Goal: Information Seeking & Learning: Learn about a topic

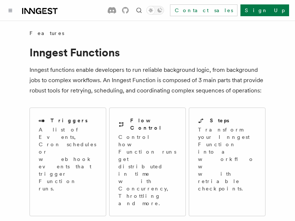
click at [0, 0] on span "Local Development" at bounding box center [0, 0] width 0 height 0
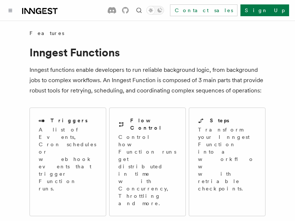
click at [0, 0] on span "Local Development" at bounding box center [0, 0] width 0 height 0
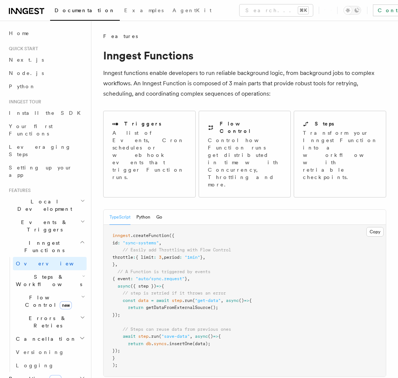
click at [46, 198] on span "Local Development" at bounding box center [43, 205] width 75 height 15
click at [46, 221] on span "Events & Triggers" at bounding box center [43, 225] width 75 height 15
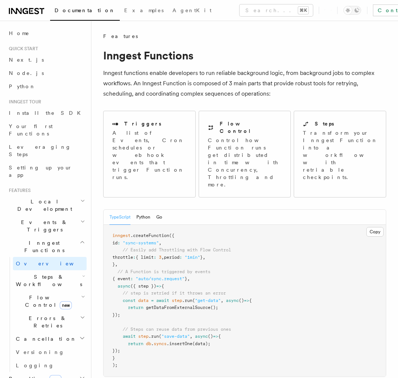
click at [46, 198] on span "Local Development" at bounding box center [43, 205] width 75 height 15
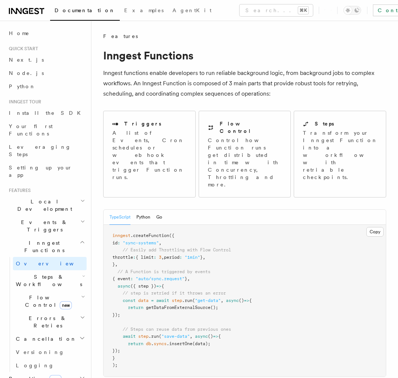
click at [50, 221] on link "Versioning" at bounding box center [50, 351] width 74 height 13
click at [46, 198] on span "Local Development" at bounding box center [43, 205] width 75 height 15
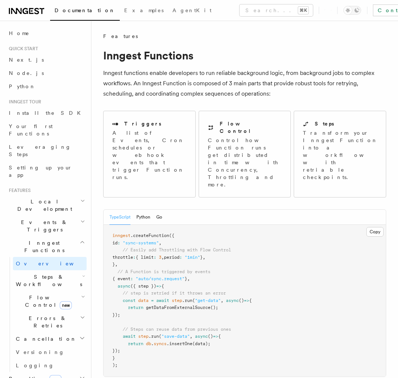
click at [46, 198] on span "Local Development" at bounding box center [43, 205] width 75 height 15
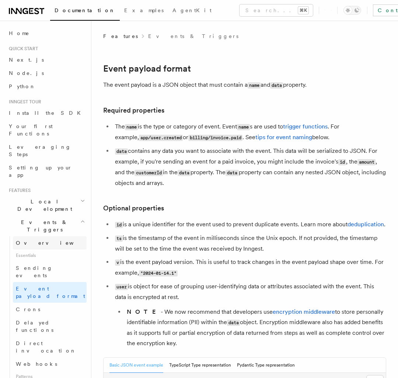
click at [46, 198] on span "Local Development" at bounding box center [43, 205] width 75 height 15
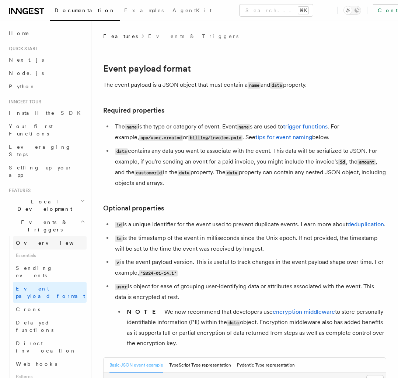
click at [50, 221] on link "Overview" at bounding box center [50, 242] width 74 height 13
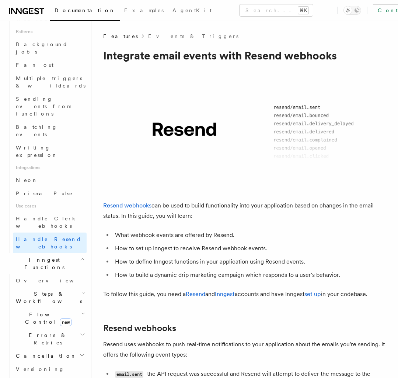
scroll to position [356, 0]
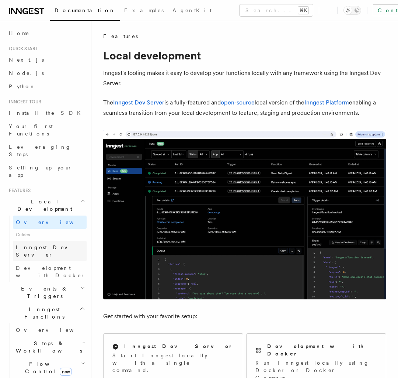
click at [46, 221] on span "Events & Triggers" at bounding box center [43, 292] width 75 height 15
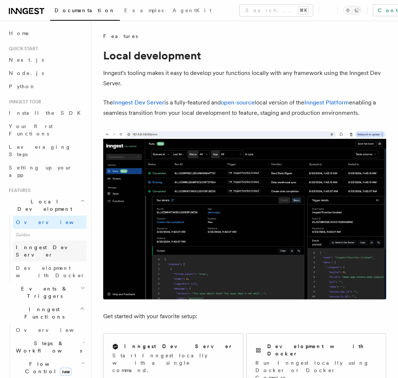
click at [46, 221] on span "Events & Triggers" at bounding box center [43, 292] width 75 height 15
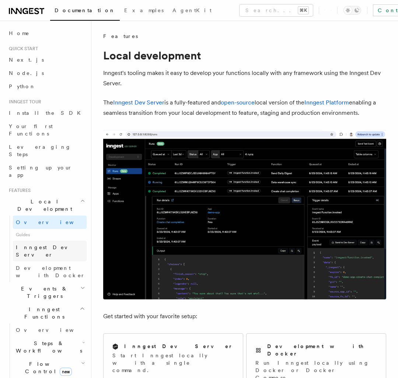
click at [46, 221] on span "Steps & Workflows" at bounding box center [47, 346] width 69 height 15
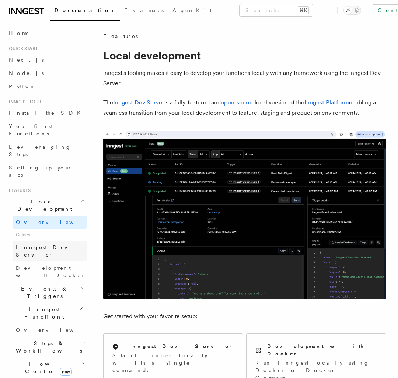
click at [46, 221] on span "Steps & Workflows" at bounding box center [47, 346] width 69 height 15
click at [50, 221] on span "Inngest Dev Server" at bounding box center [47, 250] width 63 height 13
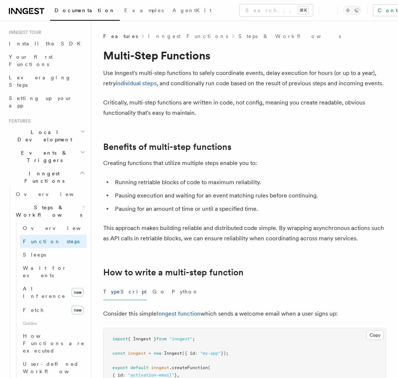
click at [46, 134] on span "Local Development" at bounding box center [43, 135] width 75 height 15
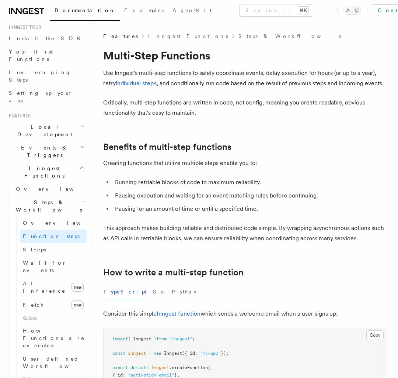
click at [46, 134] on span "Local Development" at bounding box center [43, 130] width 75 height 15
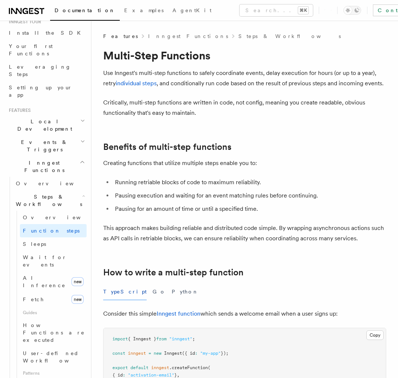
click at [46, 132] on span "Local Development" at bounding box center [43, 125] width 75 height 15
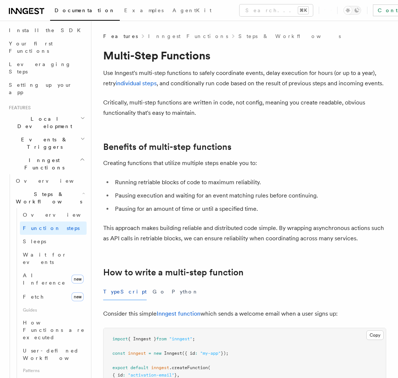
click at [46, 130] on span "Local Development" at bounding box center [43, 122] width 75 height 15
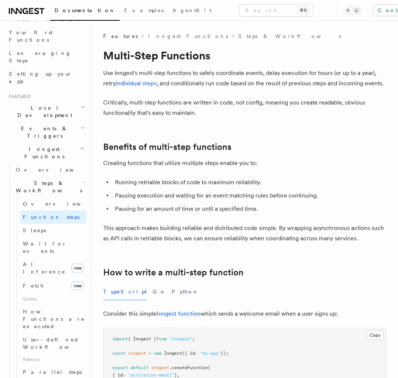
click at [46, 119] on span "Local Development" at bounding box center [43, 111] width 75 height 15
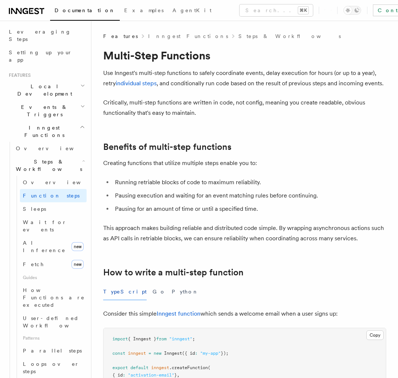
click at [46, 97] on span "Local Development" at bounding box center [43, 90] width 75 height 15
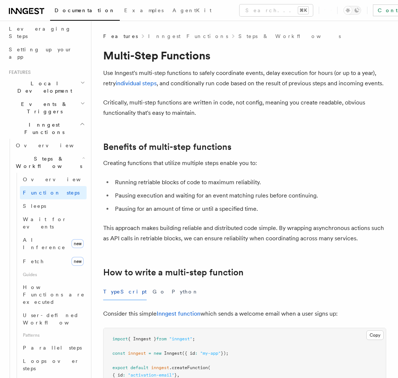
click at [46, 94] on span "Local Development" at bounding box center [43, 87] width 75 height 15
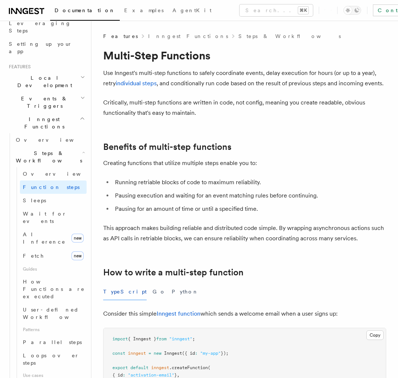
click at [46, 110] on span "Events & Triggers" at bounding box center [43, 102] width 75 height 15
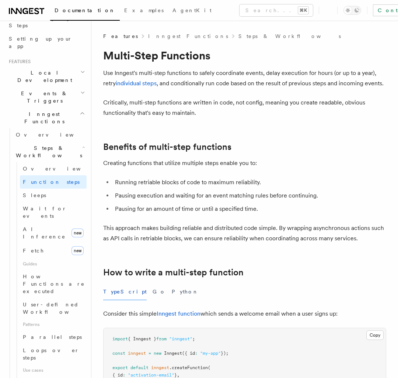
click at [46, 84] on span "Local Development" at bounding box center [43, 76] width 75 height 15
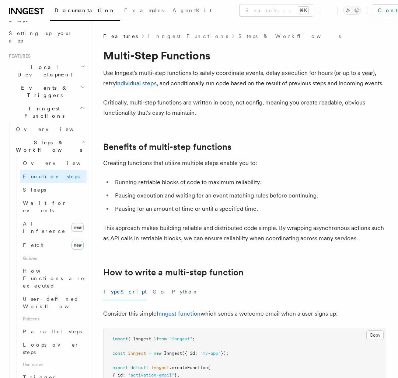
click at [46, 78] on span "Local Development" at bounding box center [43, 70] width 75 height 15
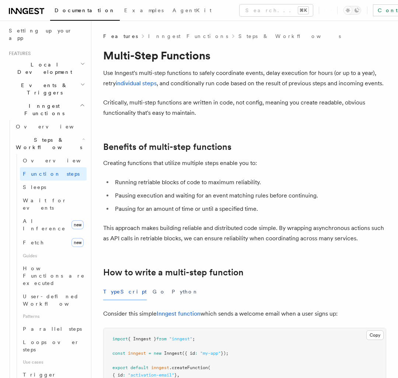
click at [46, 76] on span "Local Development" at bounding box center [43, 68] width 75 height 15
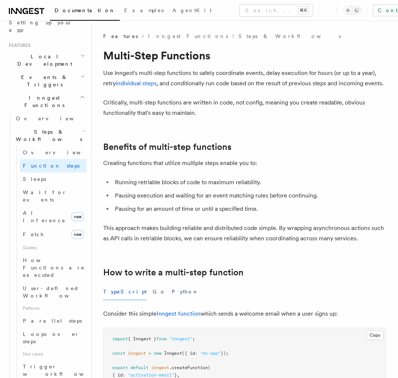
click at [46, 67] on span "Local Development" at bounding box center [43, 60] width 75 height 15
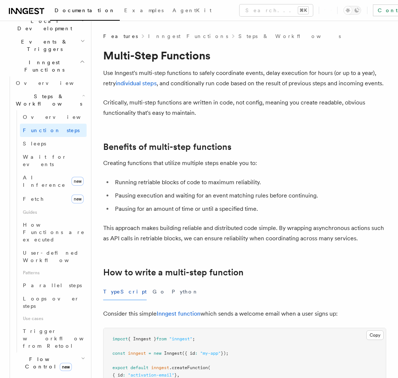
click at [46, 32] on span "Local Development" at bounding box center [43, 24] width 75 height 15
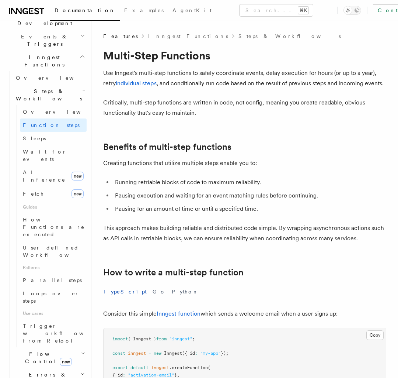
click at [46, 27] on span "Local Development" at bounding box center [43, 19] width 75 height 15
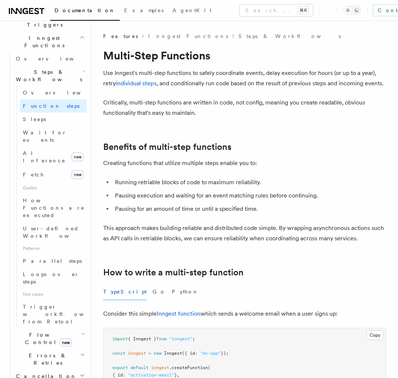
click at [46, 8] on span "Local Development" at bounding box center [43, 0] width 75 height 15
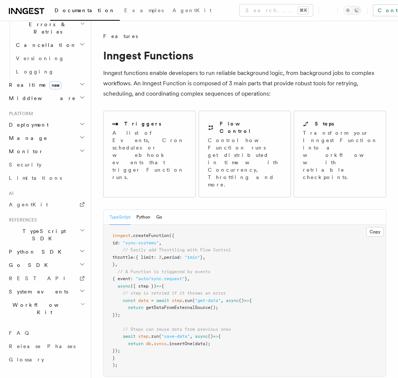
scroll to position [212, 0]
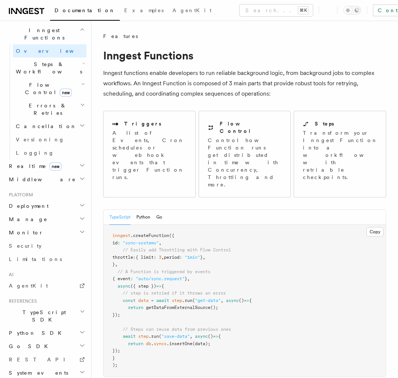
click at [50, 199] on div "Home Quick start Next.js Node.js Python Inngest tour Install the SDK Your first…" at bounding box center [46, 130] width 81 height 633
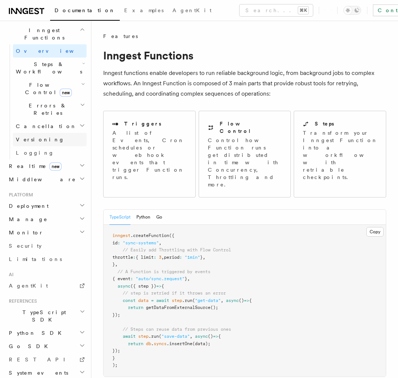
click at [46, 21] on span "Events & Triggers" at bounding box center [43, 13] width 75 height 15
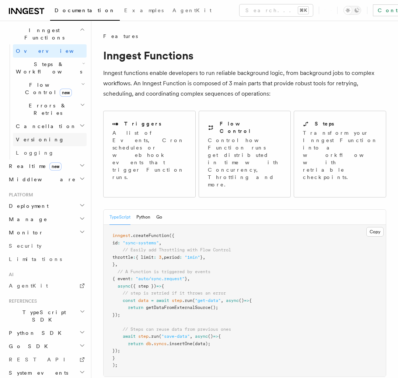
click at [50, 146] on link "Versioning" at bounding box center [50, 139] width 74 height 13
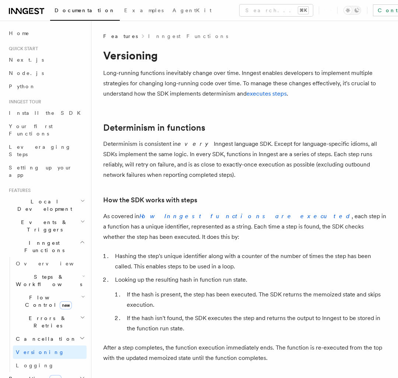
click at [46, 198] on span "Local Development" at bounding box center [43, 205] width 75 height 15
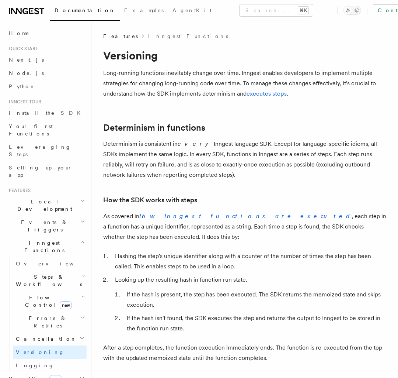
click at [46, 198] on span "Local Development" at bounding box center [43, 205] width 75 height 15
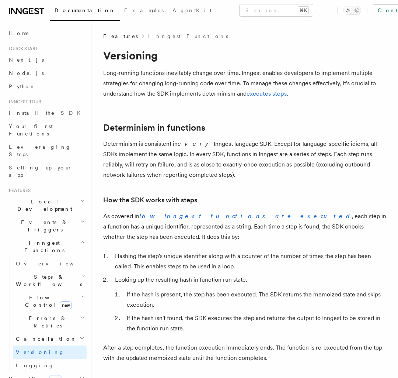
click at [46, 198] on span "Local Development" at bounding box center [43, 205] width 75 height 15
click at [46, 221] on span "Flow Control new" at bounding box center [47, 301] width 68 height 15
click at [46, 198] on span "Local Development" at bounding box center [43, 205] width 75 height 15
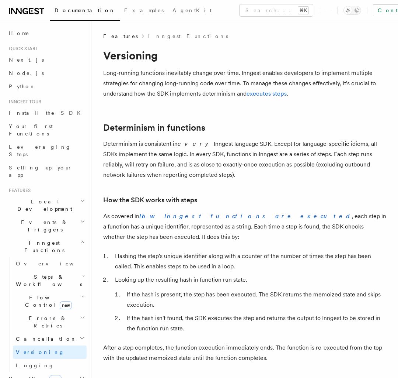
click at [46, 198] on span "Local Development" at bounding box center [43, 205] width 75 height 15
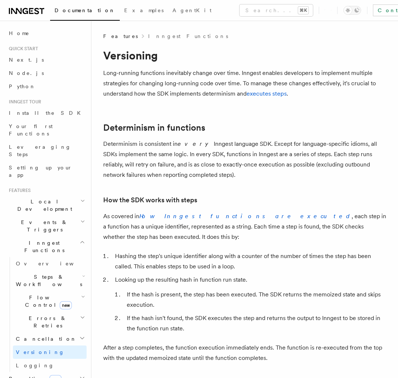
click at [46, 198] on span "Local Development" at bounding box center [43, 205] width 75 height 15
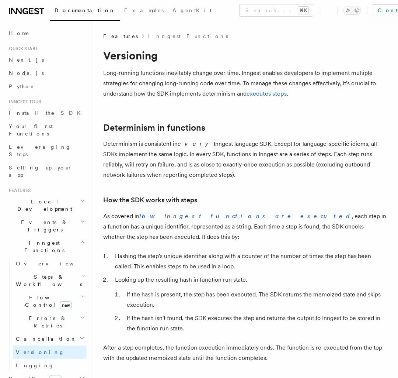
click at [46, 198] on span "Local Development" at bounding box center [43, 205] width 75 height 15
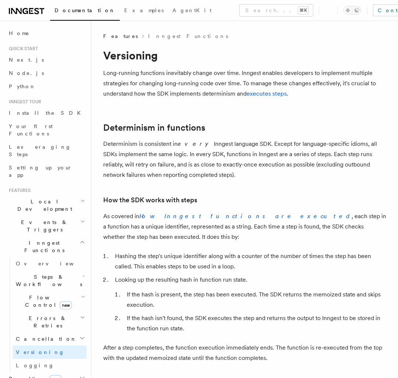
click at [46, 198] on span "Local Development" at bounding box center [43, 205] width 75 height 15
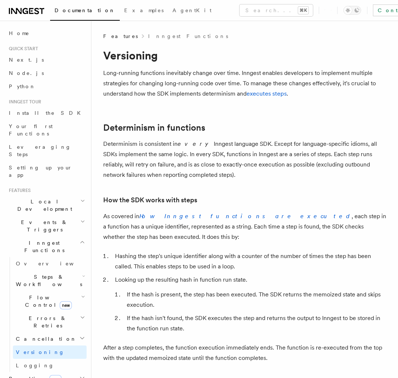
click at [46, 198] on span "Local Development" at bounding box center [43, 205] width 75 height 15
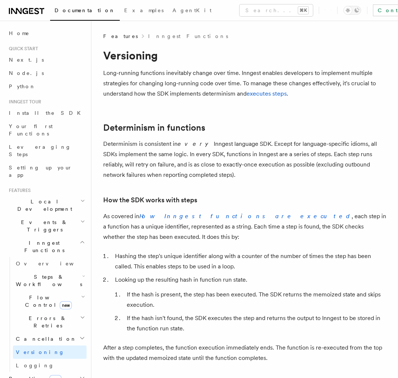
click at [46, 198] on span "Local Development" at bounding box center [43, 205] width 75 height 15
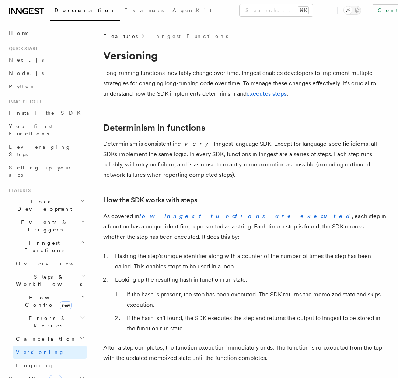
click at [46, 198] on span "Local Development" at bounding box center [43, 205] width 75 height 15
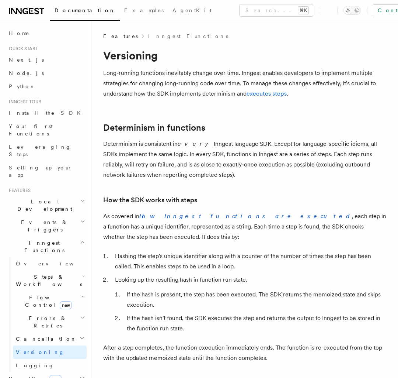
click at [46, 221] on span "Flow Control new" at bounding box center [47, 301] width 68 height 15
click at [46, 198] on span "Local Development" at bounding box center [43, 205] width 75 height 15
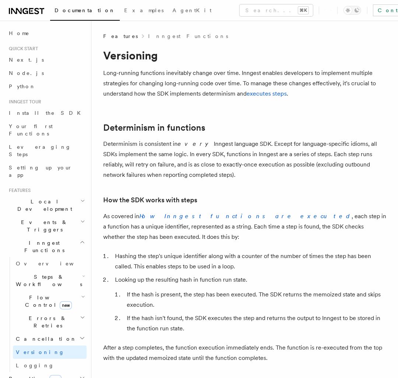
click at [46, 198] on span "Local Development" at bounding box center [43, 205] width 75 height 15
click at [46, 221] on span "Events & Triggers" at bounding box center [43, 225] width 75 height 15
click at [46, 198] on span "Local Development" at bounding box center [43, 205] width 75 height 15
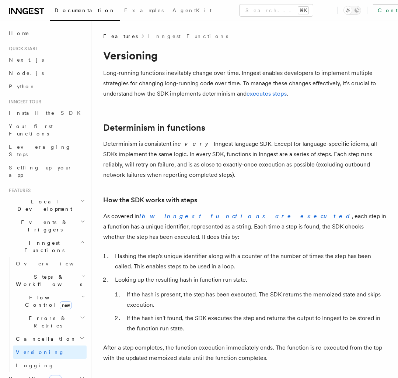
click at [46, 198] on span "Local Development" at bounding box center [43, 205] width 75 height 15
click at [50, 221] on span "Errors & Retries" at bounding box center [46, 321] width 67 height 15
click at [46, 198] on span "Local Development" at bounding box center [43, 205] width 75 height 15
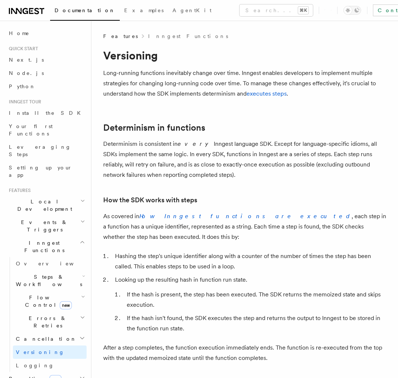
click at [46, 198] on span "Local Development" at bounding box center [43, 205] width 75 height 15
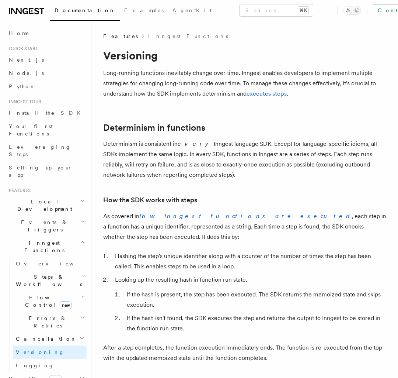
click at [46, 198] on span "Local Development" at bounding box center [43, 205] width 75 height 15
click at [50, 221] on span "Steps & Workflows" at bounding box center [47, 280] width 69 height 15
click at [46, 198] on span "Local Development" at bounding box center [43, 205] width 75 height 15
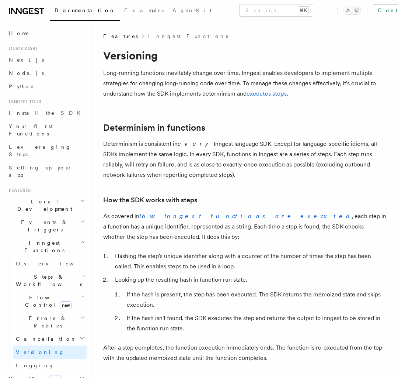
click at [46, 198] on span "Local Development" at bounding box center [43, 205] width 75 height 15
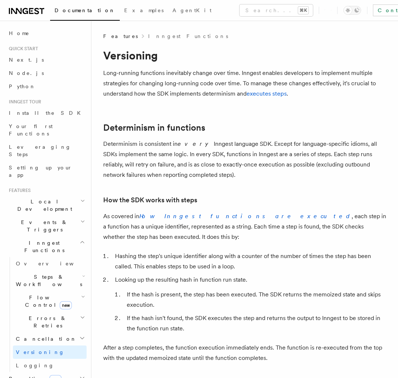
click at [46, 198] on span "Local Development" at bounding box center [43, 205] width 75 height 15
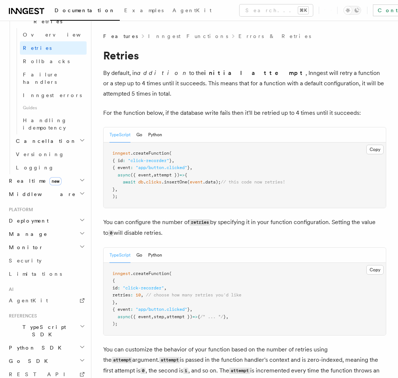
click at [50, 221] on h2 "TypeScript SDK" at bounding box center [46, 330] width 81 height 21
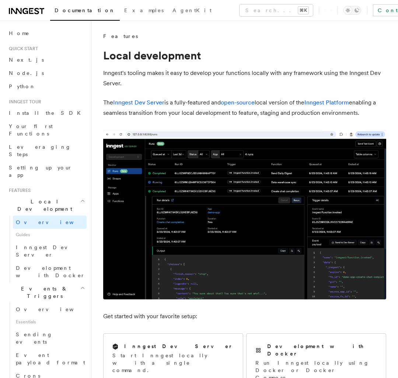
click at [46, 221] on span "Events & Triggers" at bounding box center [43, 292] width 75 height 15
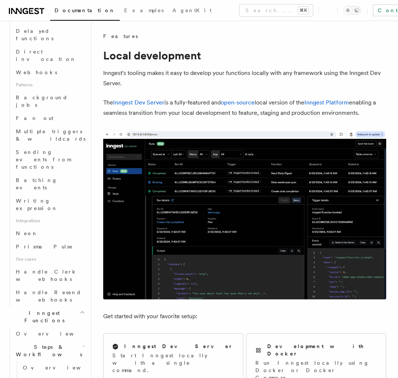
click at [50, 221] on span "Steps & Workflows" at bounding box center [47, 350] width 69 height 15
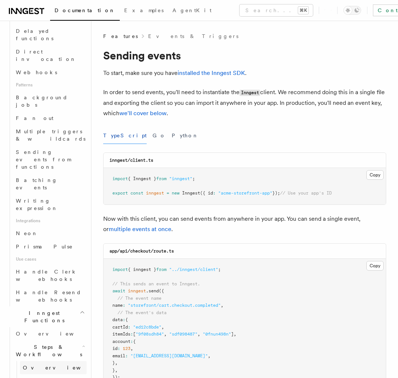
click at [50, 221] on span "Steps & Workflows" at bounding box center [47, 350] width 69 height 15
click at [50, 221] on link "Overview" at bounding box center [53, 367] width 67 height 13
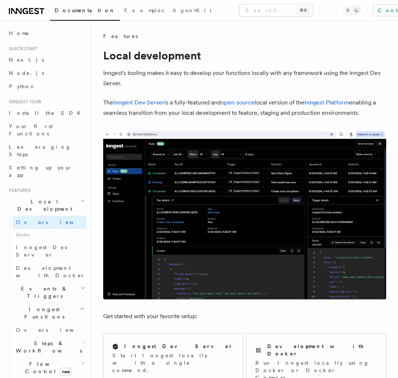
click at [46, 221] on span "Events & Triggers" at bounding box center [43, 292] width 75 height 15
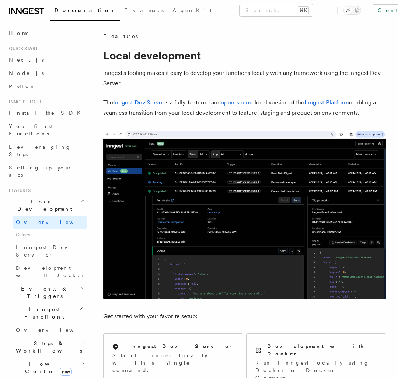
click at [46, 221] on span "Events & Triggers" at bounding box center [43, 292] width 75 height 15
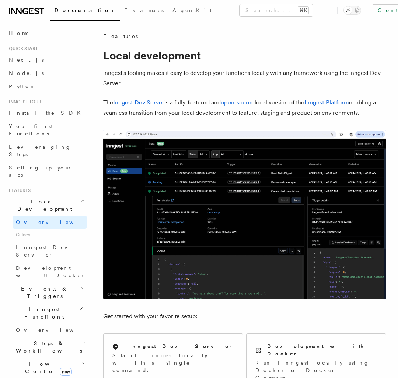
click at [46, 221] on span "Events & Triggers" at bounding box center [43, 292] width 75 height 15
click at [46, 221] on span "Steps & Workflows" at bounding box center [47, 346] width 69 height 15
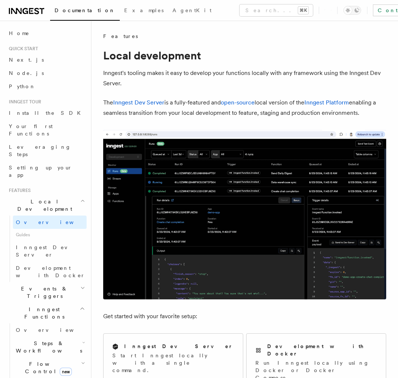
click at [46, 221] on span "Steps & Workflows" at bounding box center [47, 346] width 69 height 15
click at [50, 221] on h2 "Events & Triggers" at bounding box center [46, 292] width 81 height 21
click at [46, 221] on span "Events & Triggers" at bounding box center [43, 292] width 75 height 15
click at [46, 221] on span "Flow Control new" at bounding box center [47, 367] width 68 height 15
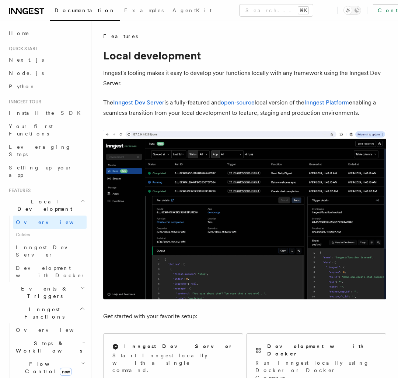
click at [46, 221] on span "Events & Triggers" at bounding box center [43, 292] width 75 height 15
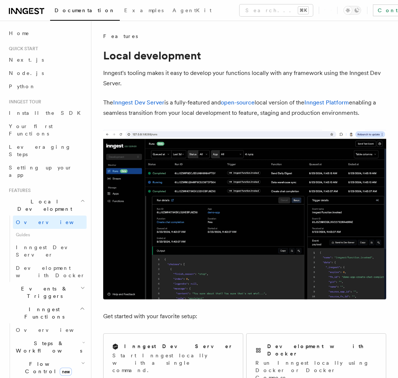
click at [46, 221] on span "Events & Triggers" at bounding box center [43, 292] width 75 height 15
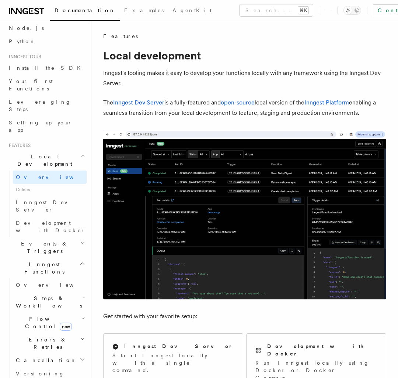
click at [46, 221] on span "Events & Triggers" at bounding box center [43, 247] width 75 height 15
click at [46, 221] on span "Errors & Retries" at bounding box center [46, 343] width 67 height 15
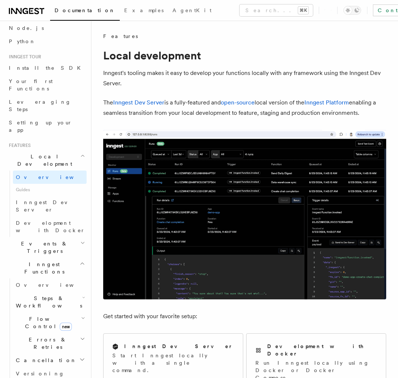
click at [46, 221] on span "Errors & Retries" at bounding box center [46, 343] width 67 height 15
click at [50, 221] on h2 "Events & Triggers" at bounding box center [46, 247] width 81 height 21
click at [46, 221] on span "Events & Triggers" at bounding box center [43, 247] width 75 height 15
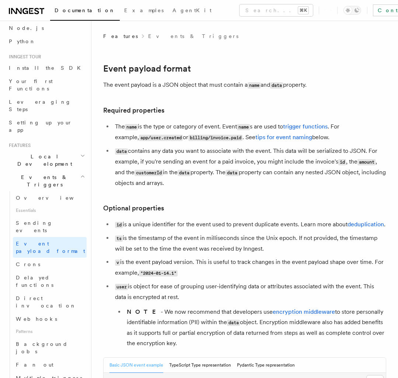
scroll to position [335, 0]
